Goal: Answer question/provide support: Share knowledge or assist other users

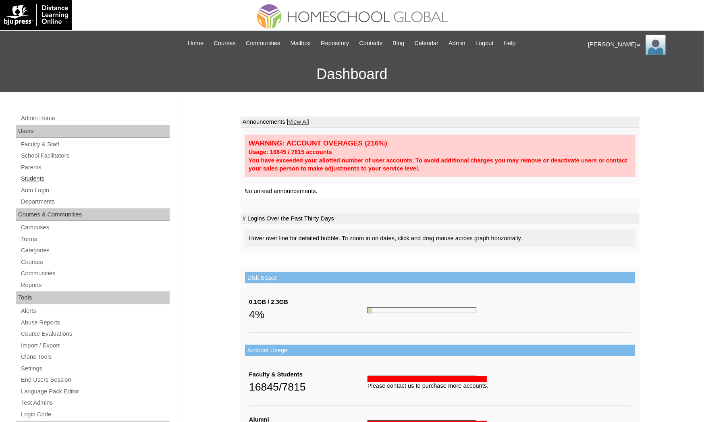
click at [66, 174] on link "Students" at bounding box center [94, 179] width 149 height 10
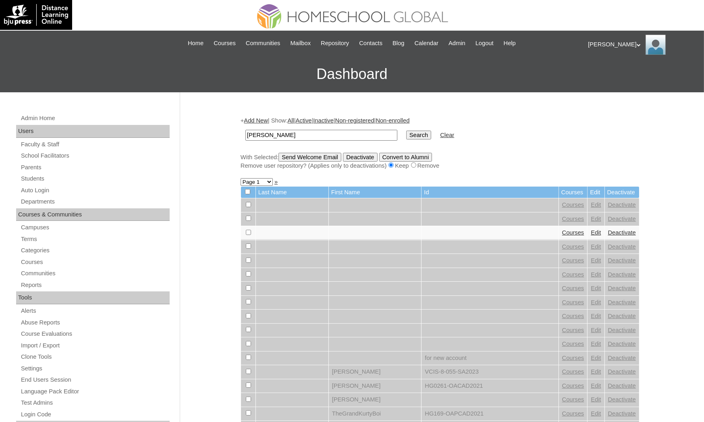
type input "[PERSON_NAME]"
click at [406, 131] on input "Search" at bounding box center [418, 135] width 25 height 9
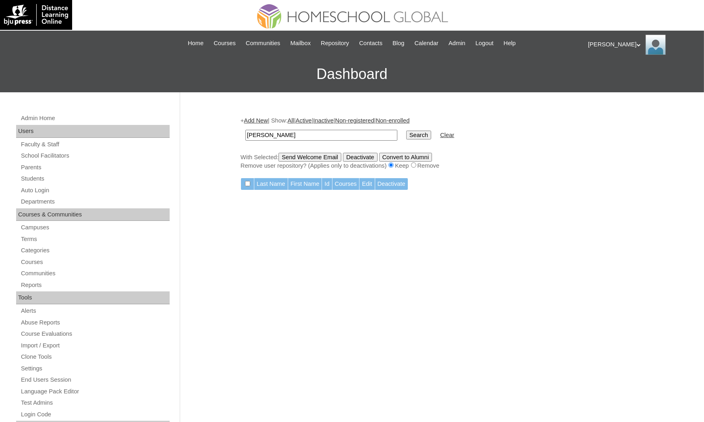
click at [291, 127] on td "[PERSON_NAME]" at bounding box center [321, 135] width 160 height 19
click at [291, 128] on td "Torralba" at bounding box center [321, 135] width 160 height 19
type input "Torralba"
click at [406, 131] on input "Search" at bounding box center [418, 135] width 25 height 9
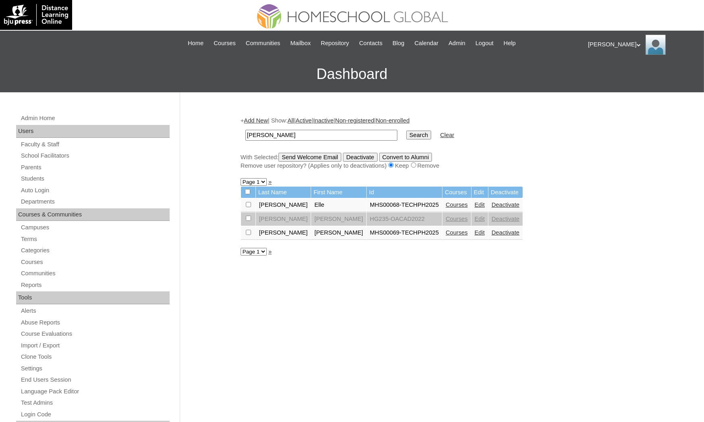
click at [446, 229] on link "Courses" at bounding box center [457, 232] width 22 height 6
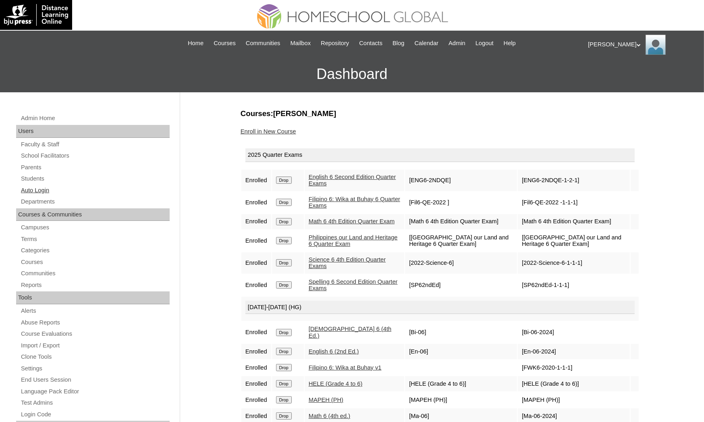
click at [55, 190] on link "Auto Login" at bounding box center [94, 190] width 149 height 10
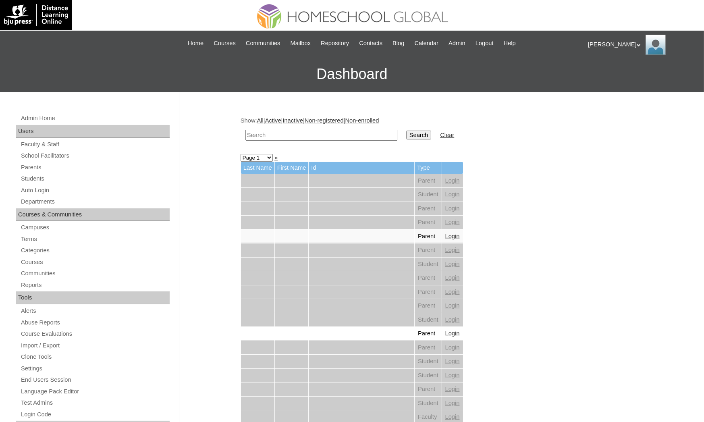
click at [273, 140] on td at bounding box center [321, 135] width 160 height 19
click at [265, 134] on input "text" at bounding box center [321, 135] width 152 height 11
paste input "Torralba"
type input "Torralba"
click at [406, 131] on input "Search" at bounding box center [418, 135] width 25 height 9
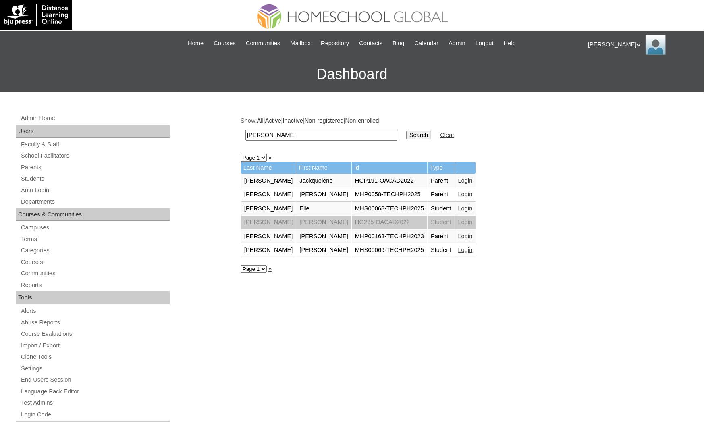
click at [458, 247] on link "Login" at bounding box center [465, 250] width 15 height 6
